Goal: Find specific page/section: Find specific page/section

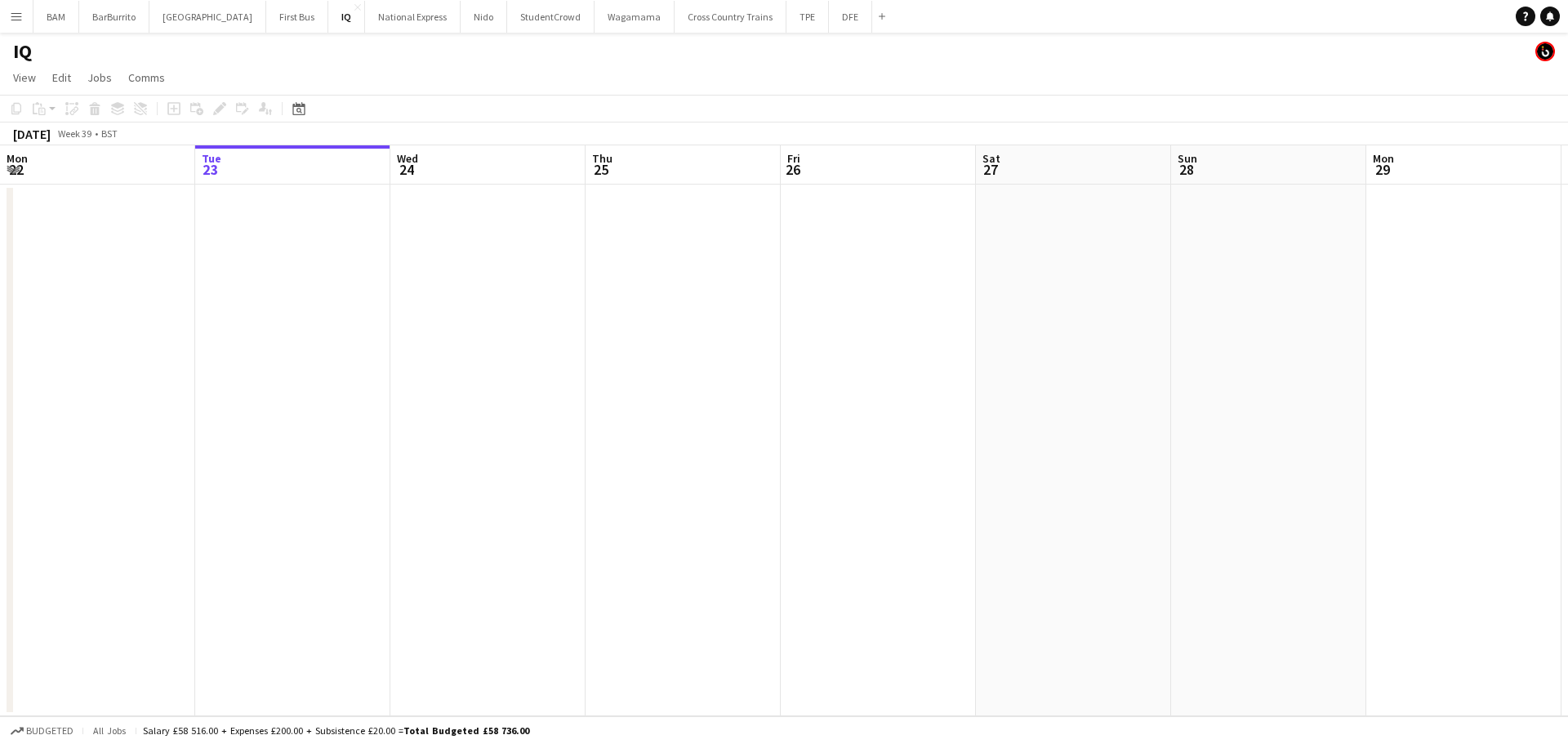
click at [14, 18] on app-icon "Menu" at bounding box center [15, 16] width 13 height 13
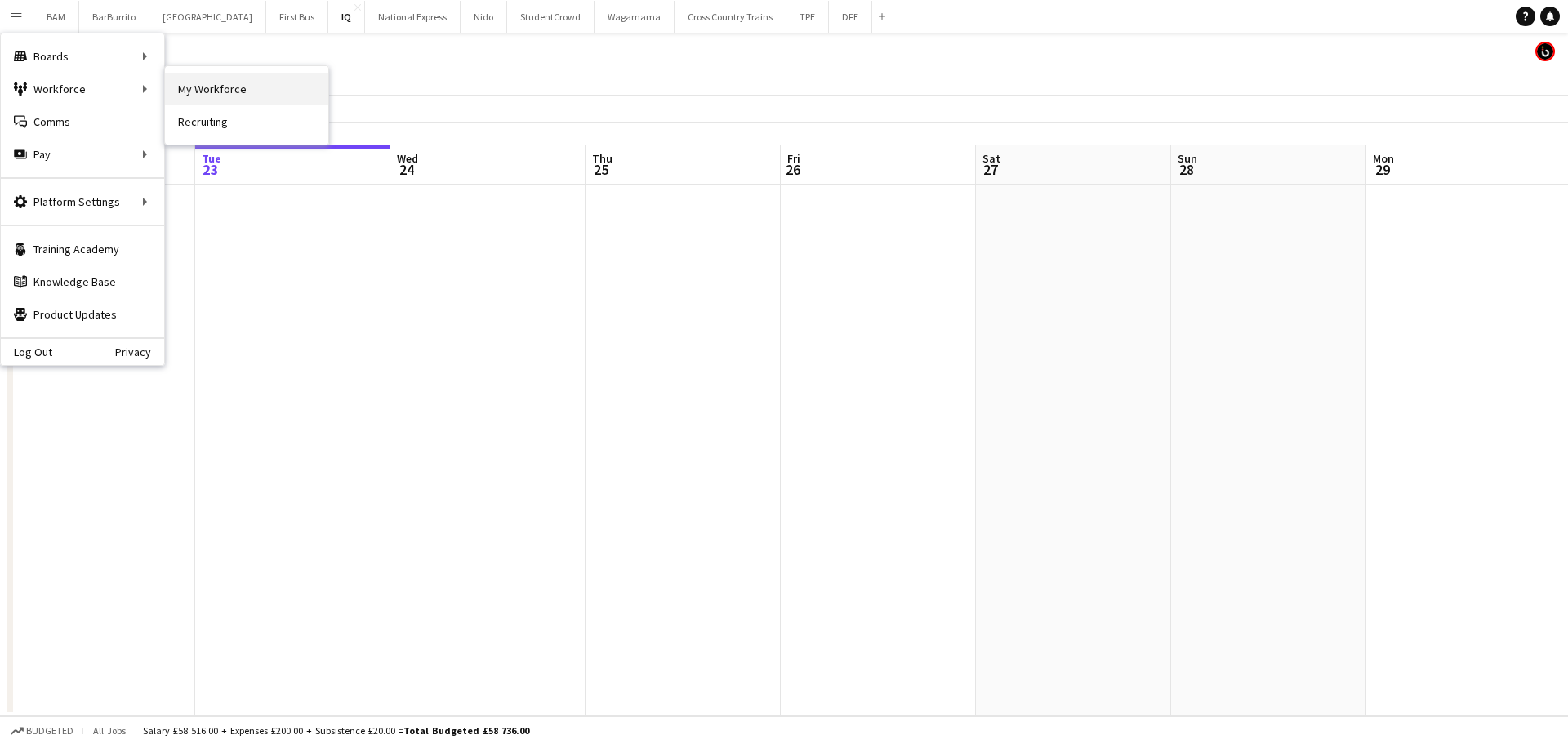
click at [232, 80] on link "My Workforce" at bounding box center [246, 89] width 164 height 33
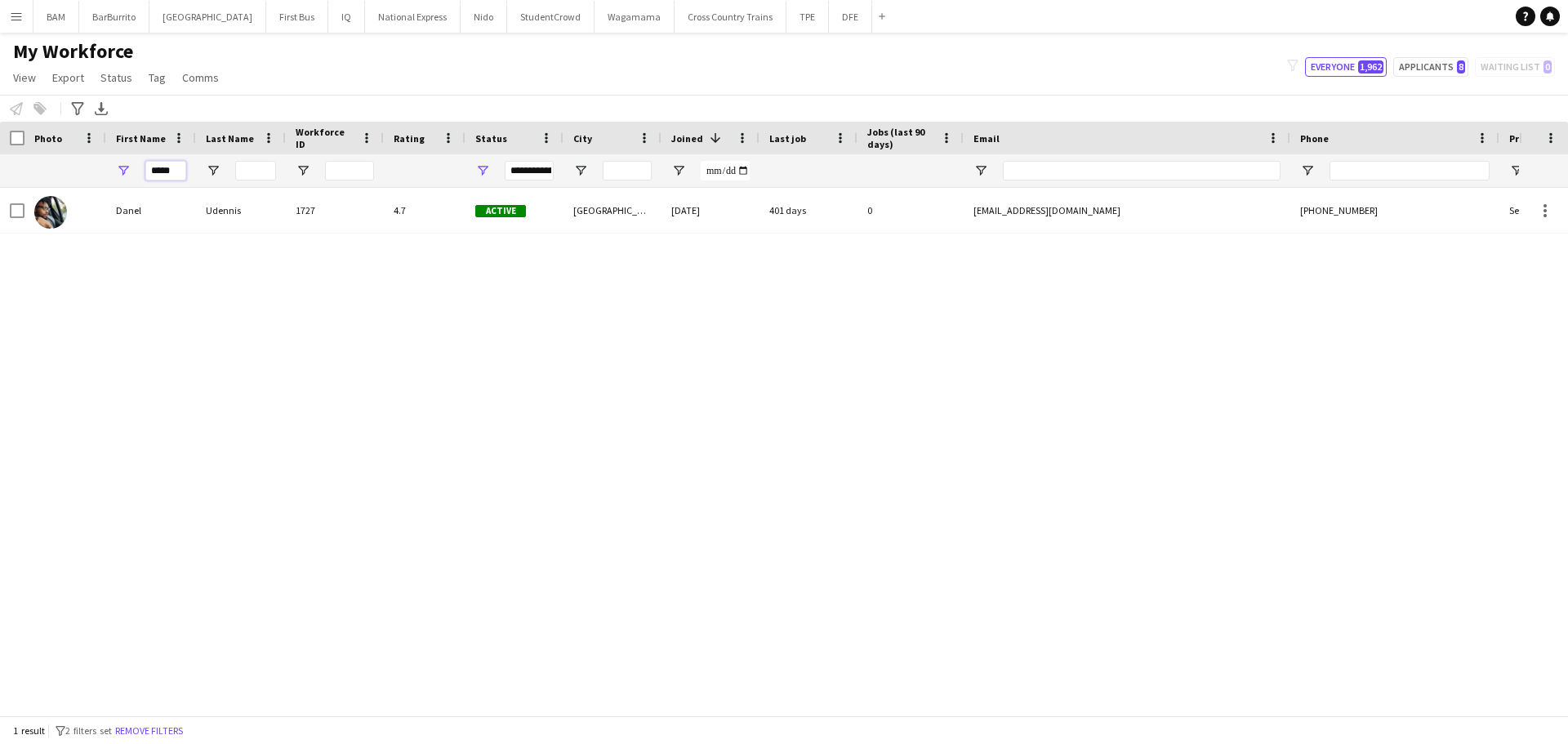
click at [109, 174] on div "*****" at bounding box center [151, 170] width 90 height 33
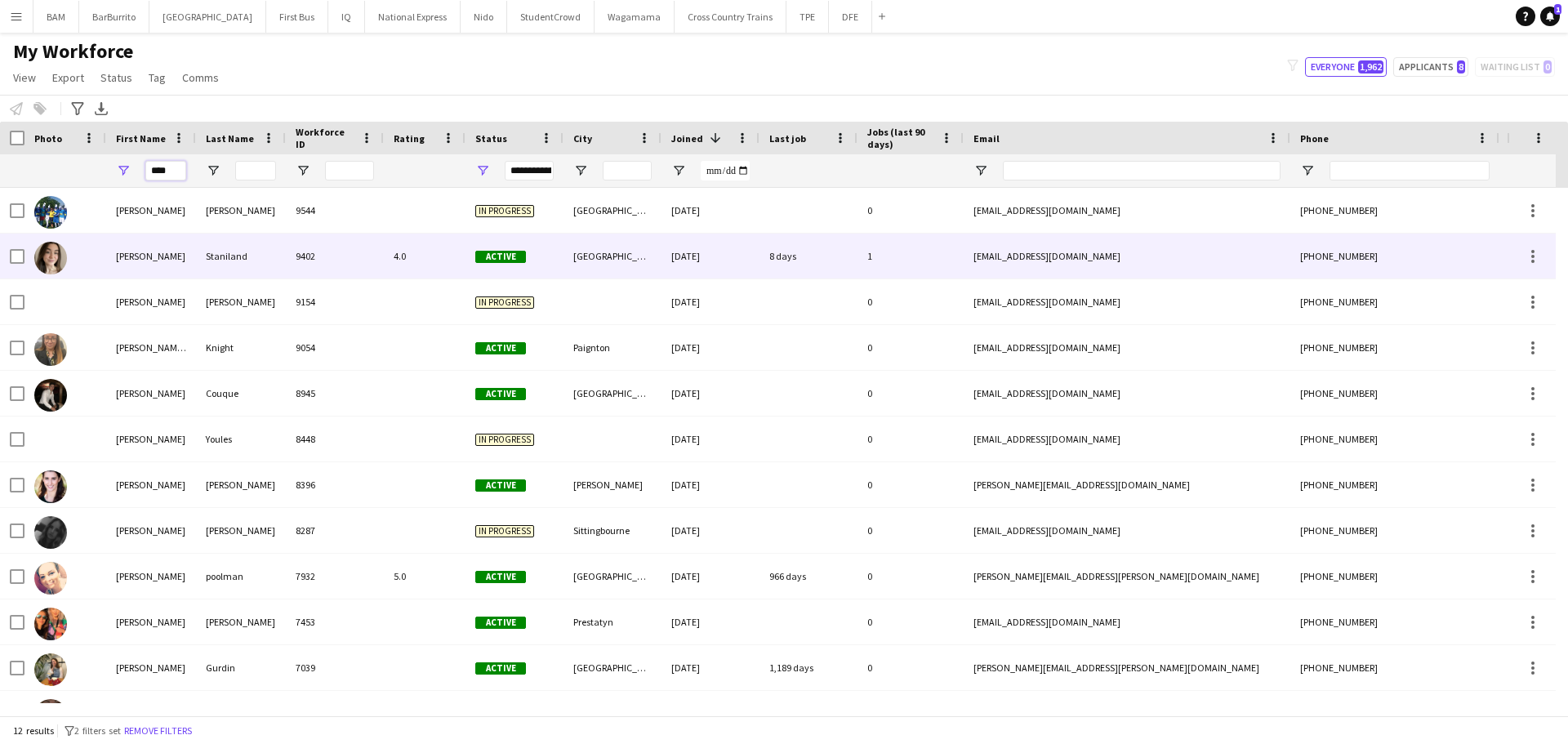
type input "****"
click at [233, 254] on div "Staniland" at bounding box center [240, 256] width 90 height 45
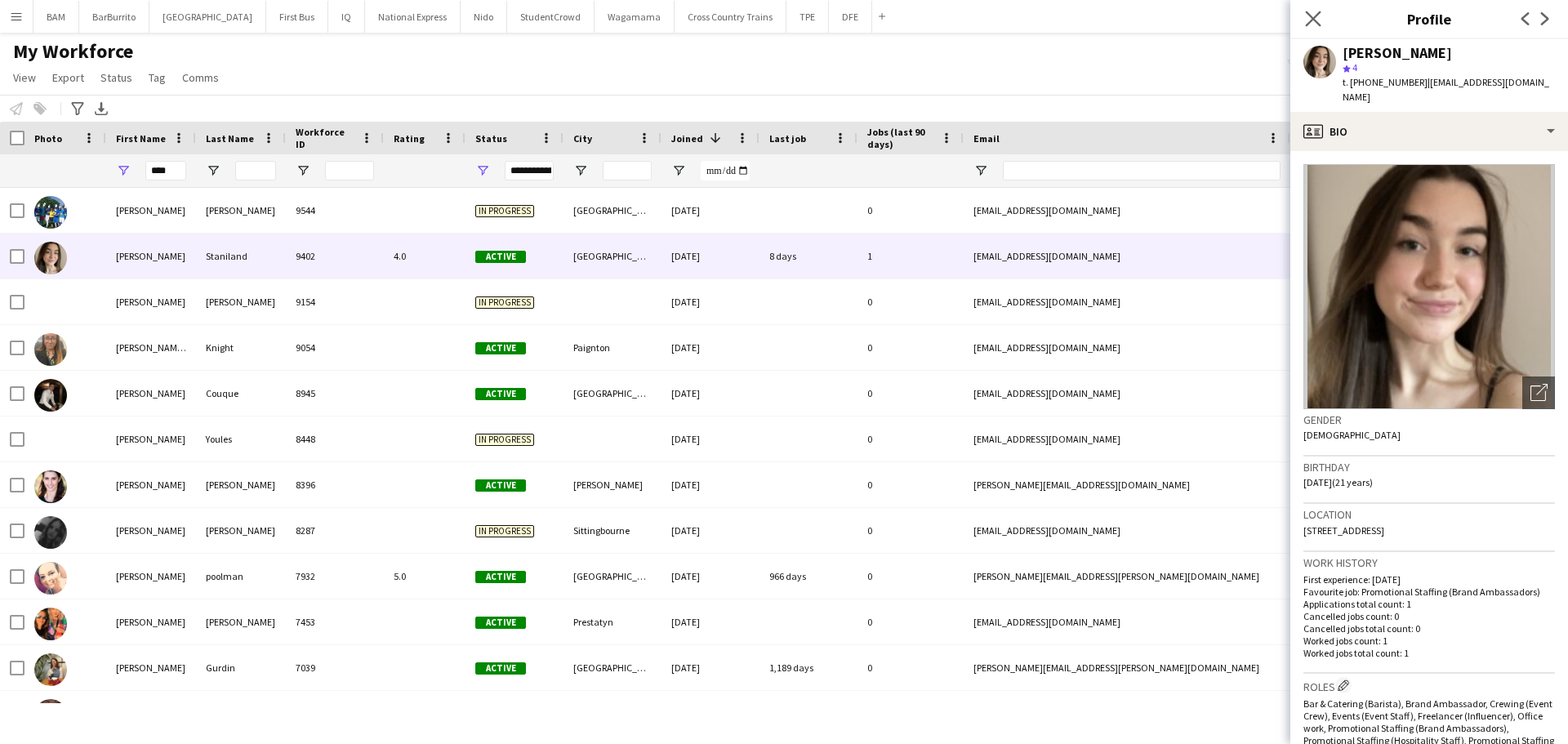
click at [1321, 10] on app-icon "Close pop-in" at bounding box center [1313, 19] width 23 height 23
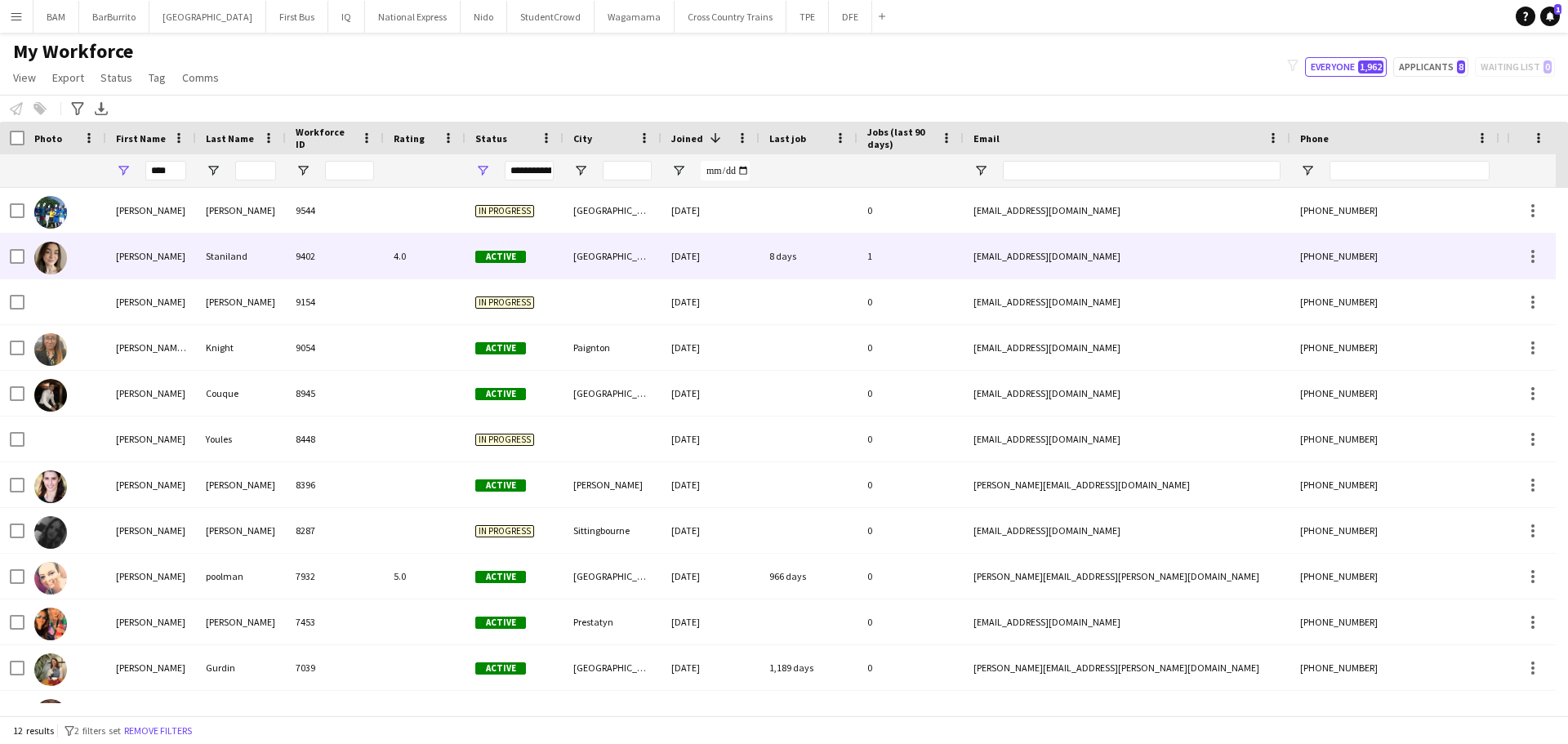
click at [370, 263] on div "9402" at bounding box center [334, 256] width 98 height 45
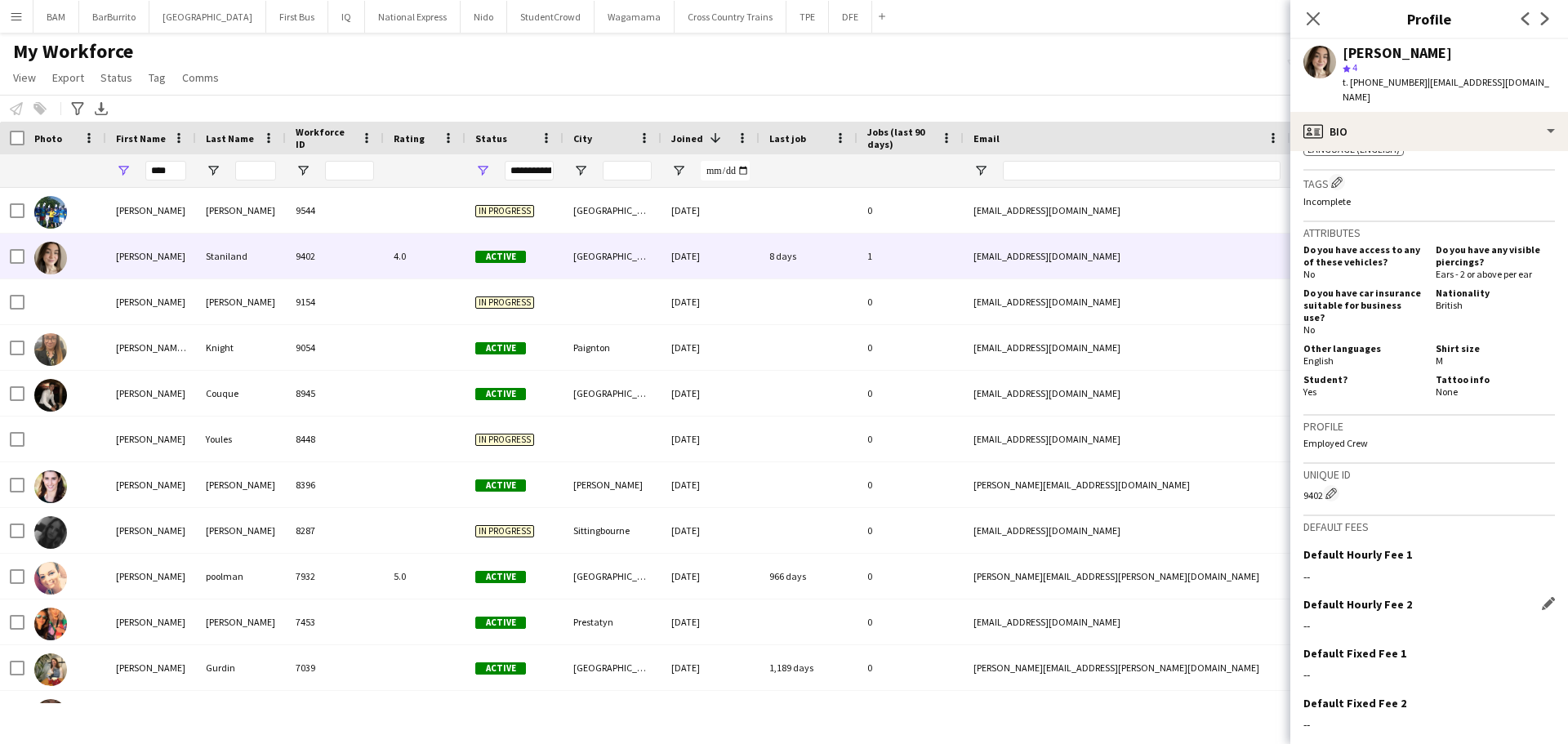
scroll to position [848, 0]
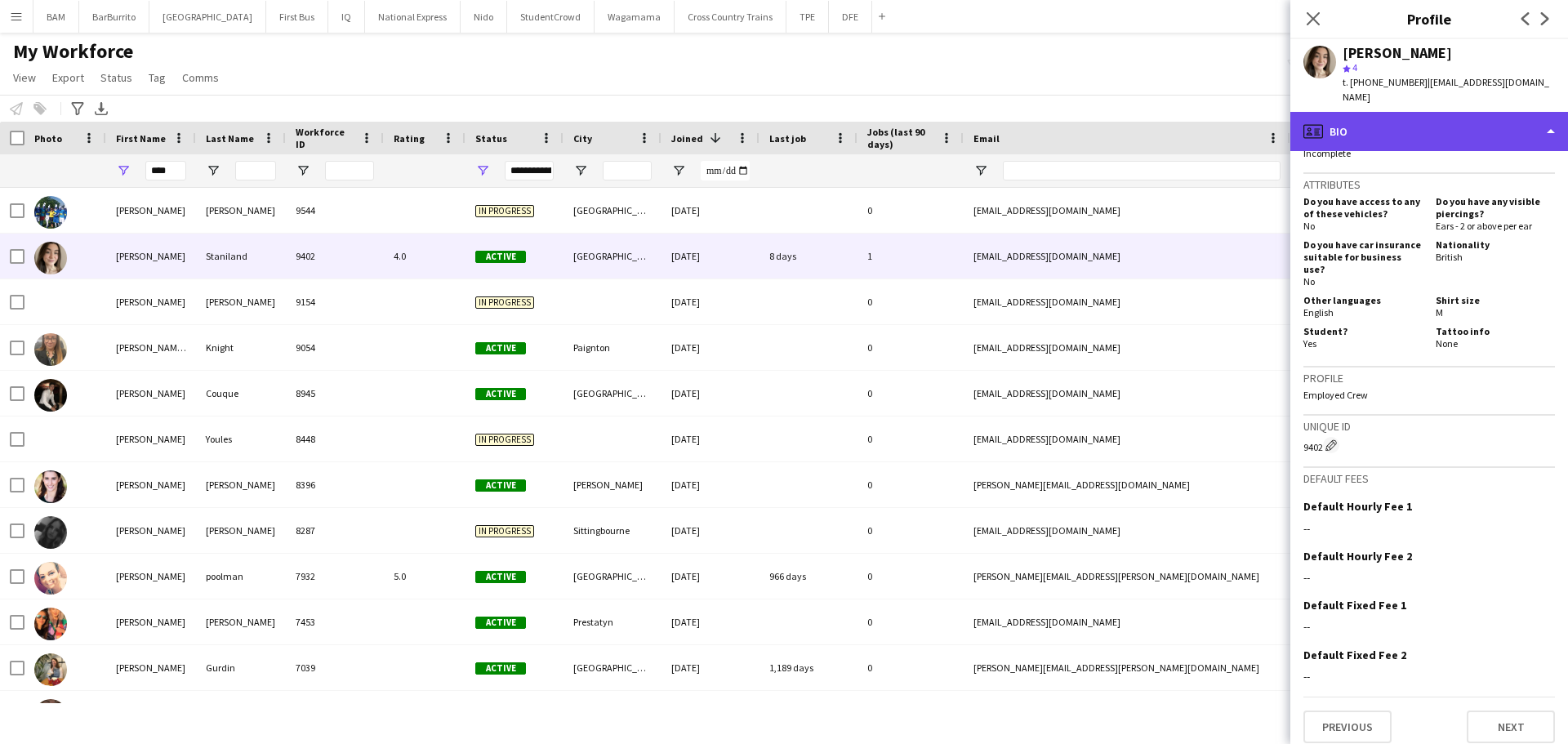
click at [1396, 122] on div "profile Bio" at bounding box center [1429, 132] width 278 height 39
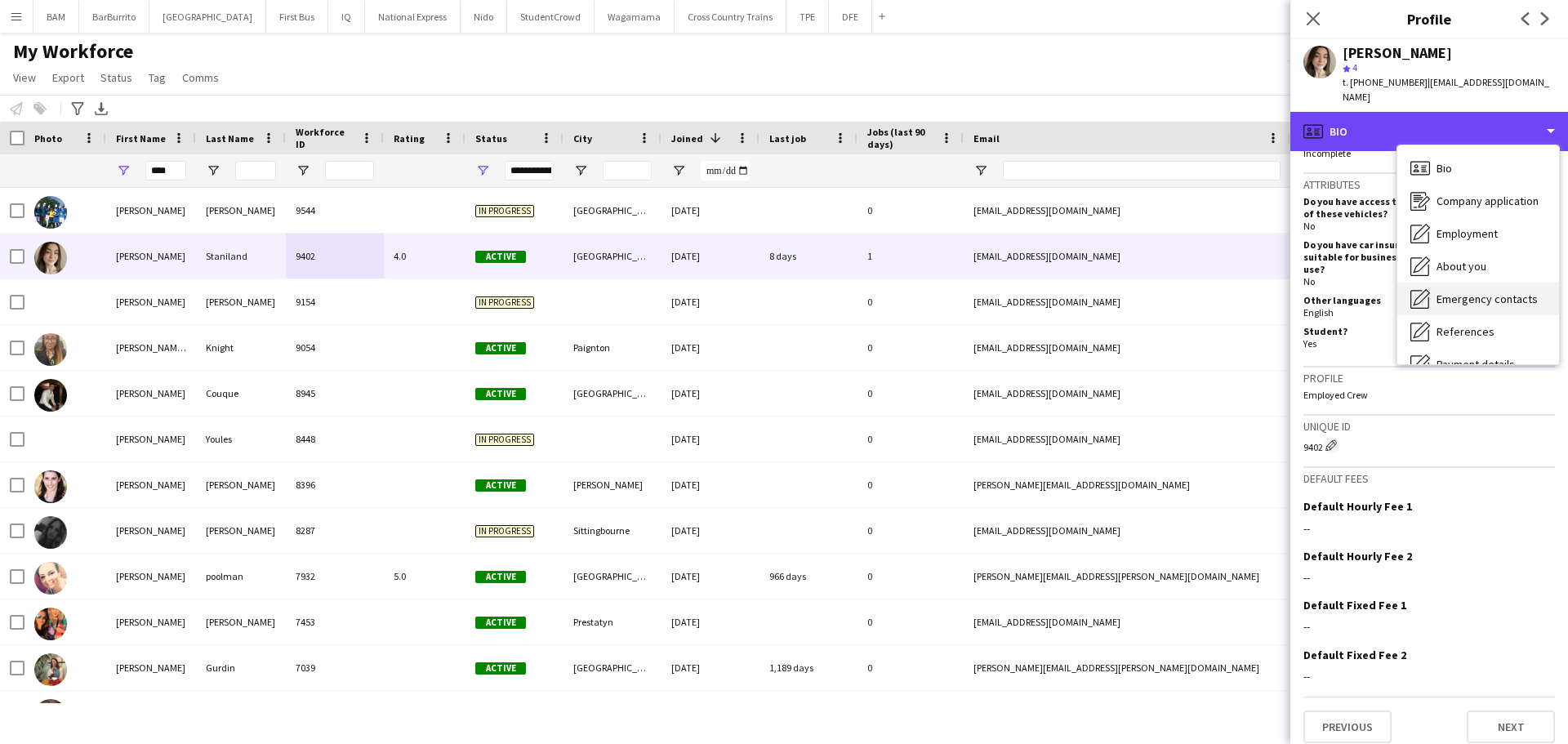
scroll to position [186, 0]
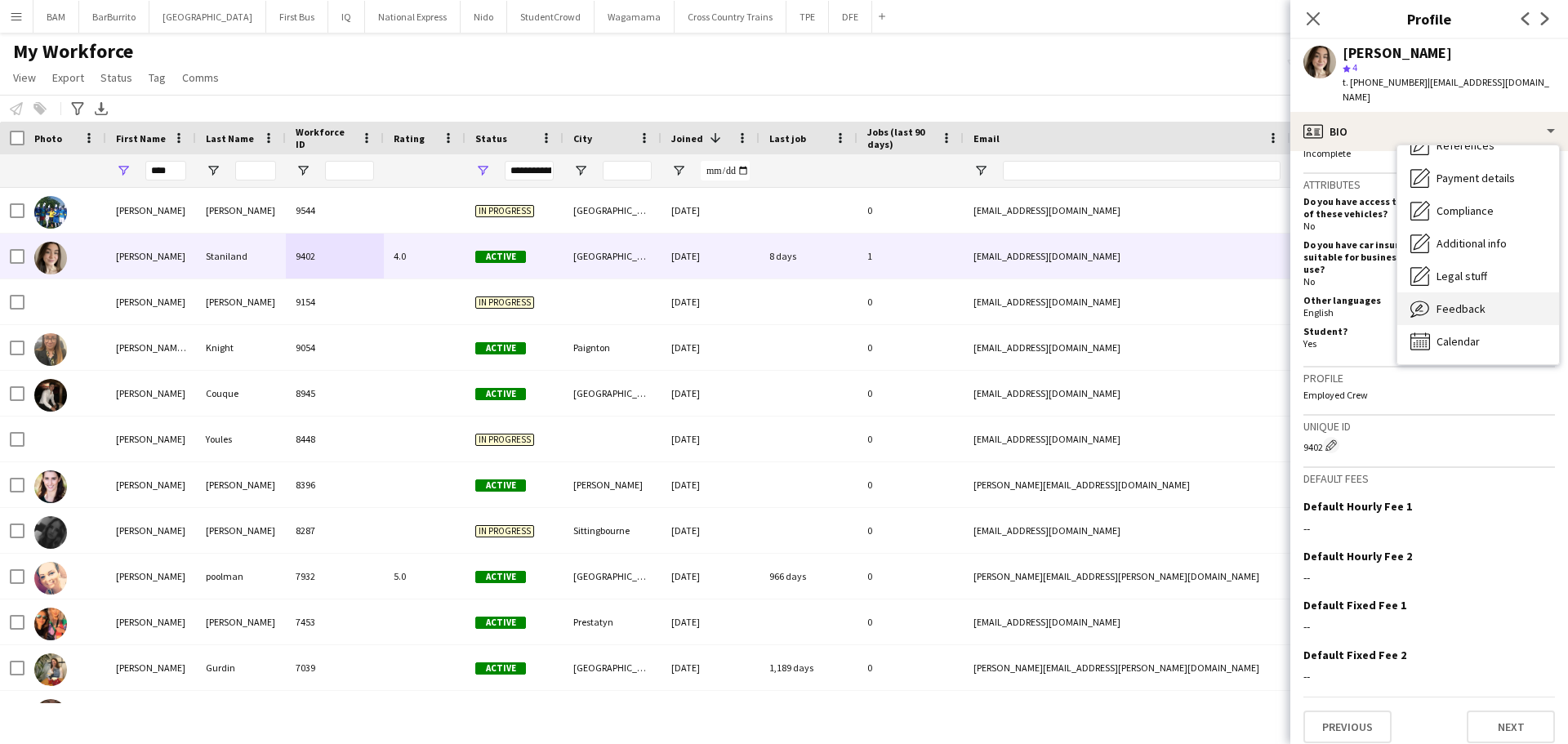
click at [1489, 295] on div "Feedback Feedback" at bounding box center [1478, 309] width 162 height 33
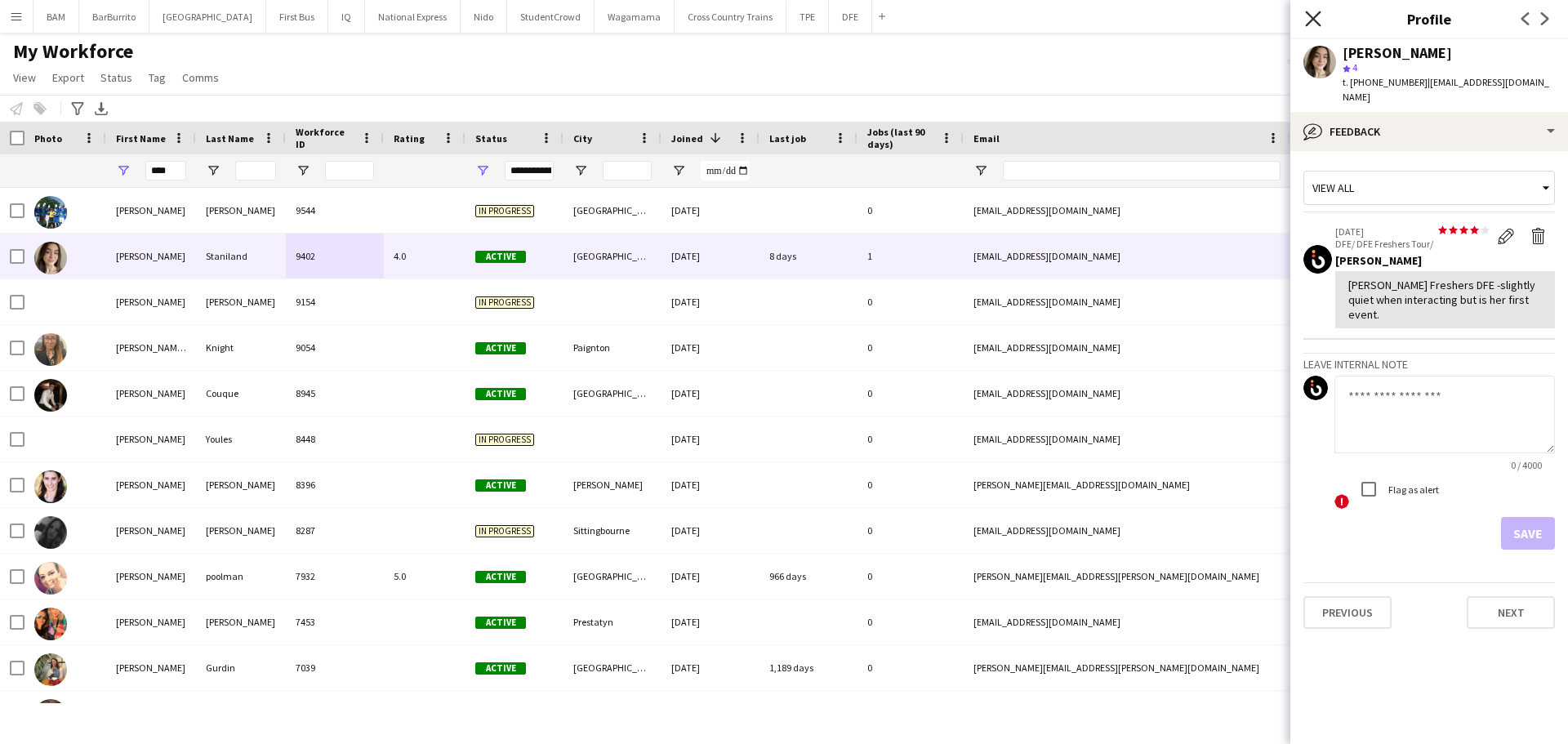
click at [1315, 20] on icon at bounding box center [1313, 18] width 15 height 16
